Goal: Navigation & Orientation: Find specific page/section

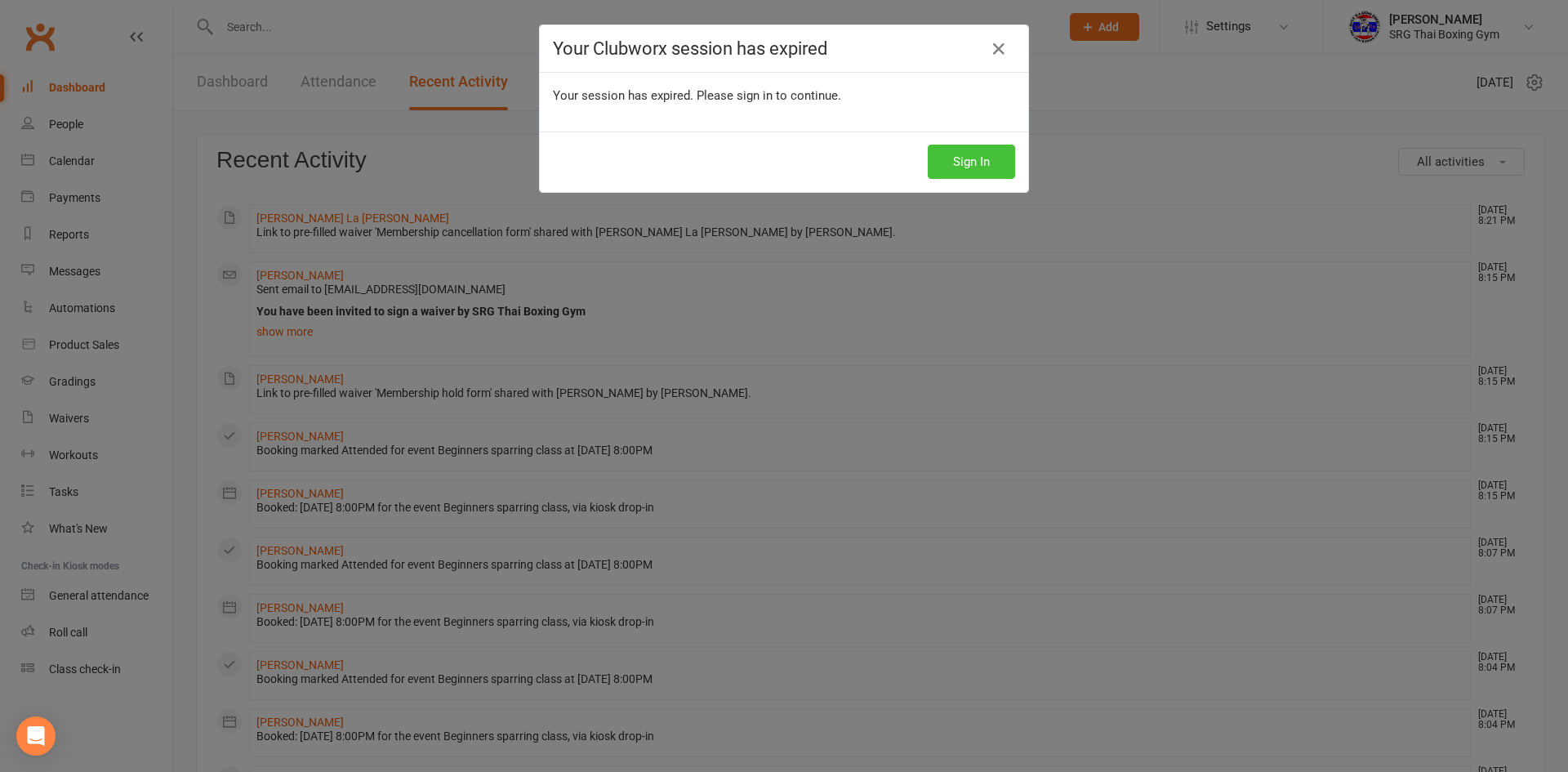
click at [992, 164] on button "Sign In" at bounding box center [971, 161] width 88 height 34
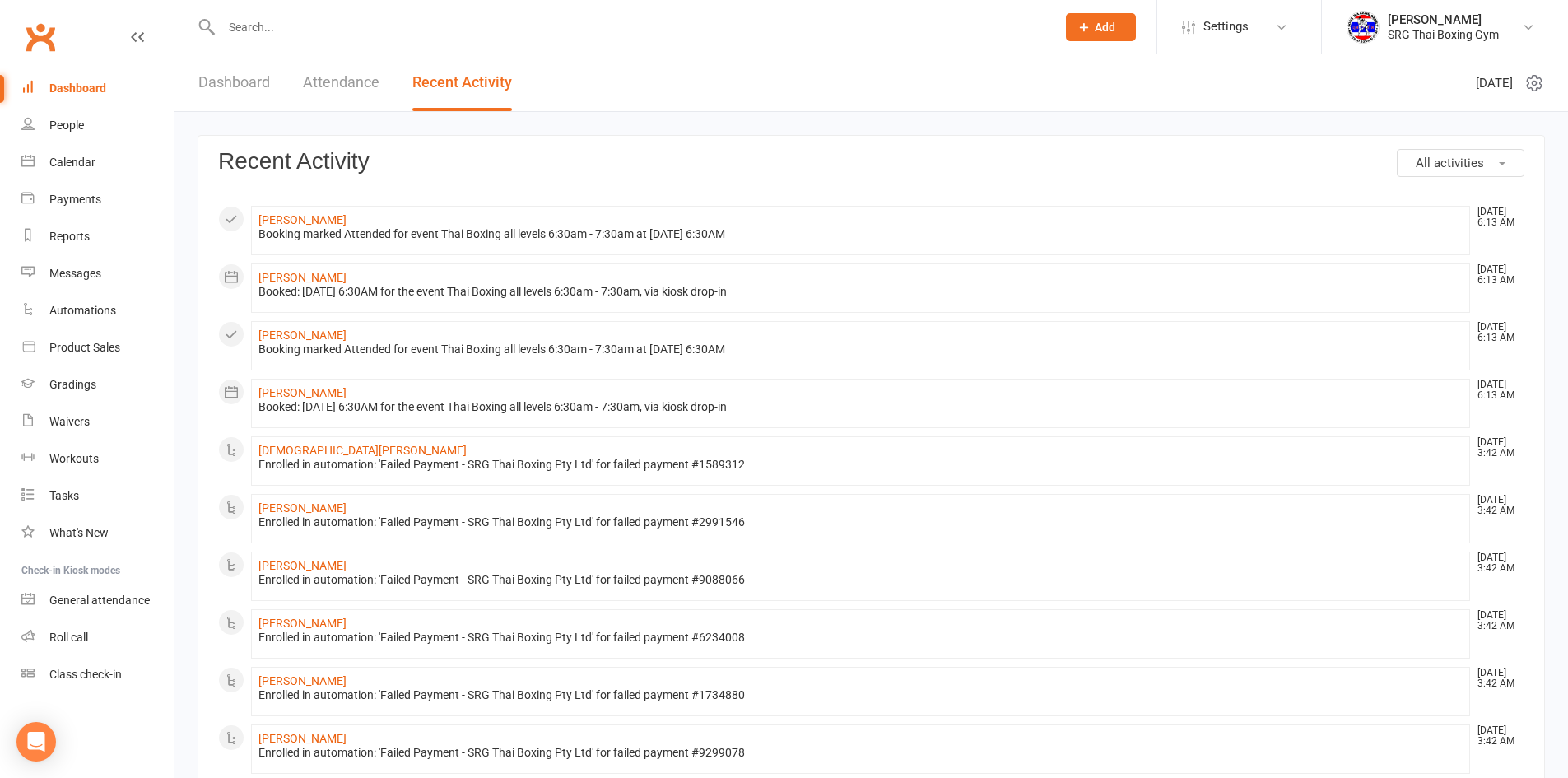
click at [59, 84] on div "Dashboard" at bounding box center [78, 88] width 56 height 13
